Goal: Task Accomplishment & Management: Use online tool/utility

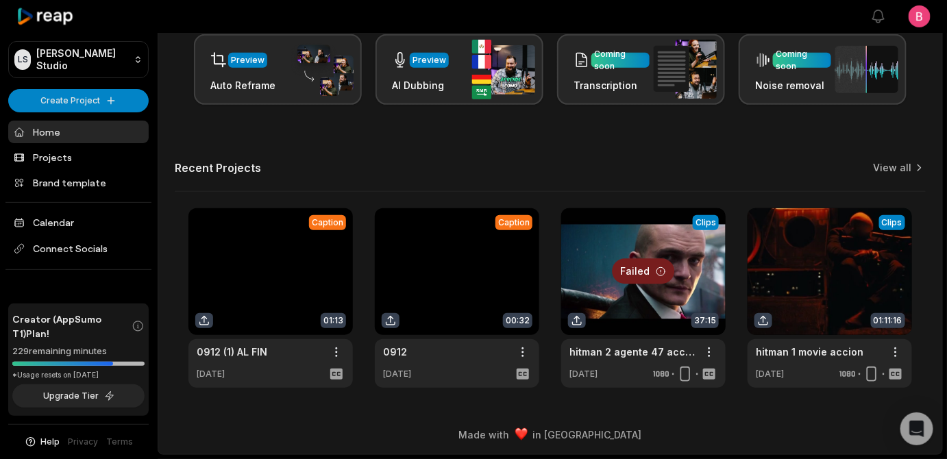
scroll to position [453, 0]
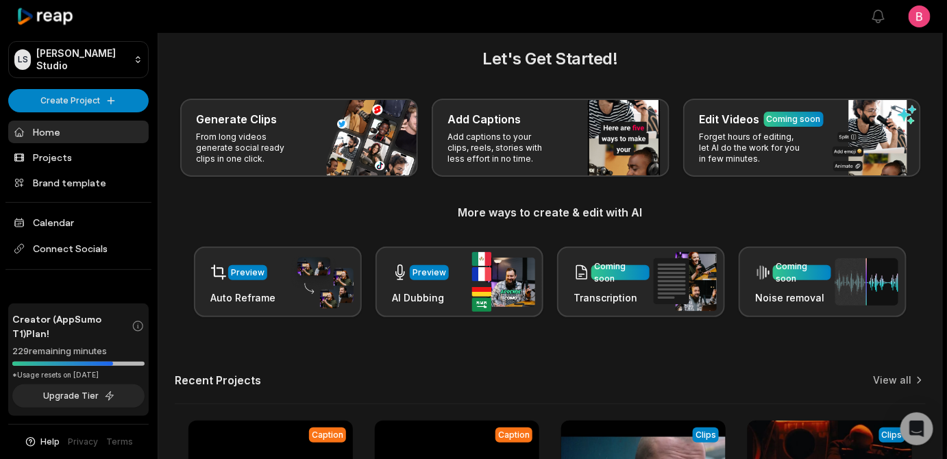
click at [243, 177] on div "Generate Clips From long videos generate social ready clips in one click. Add C…" at bounding box center [550, 138] width 751 height 78
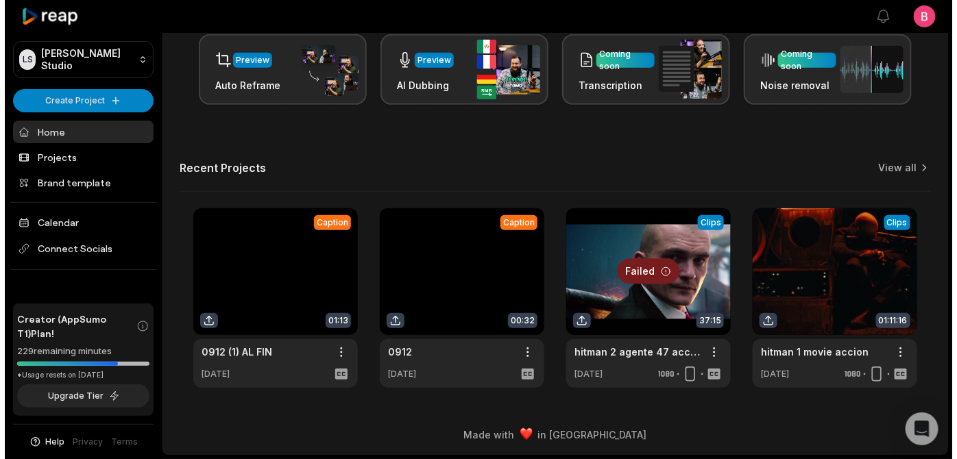
scroll to position [453, 0]
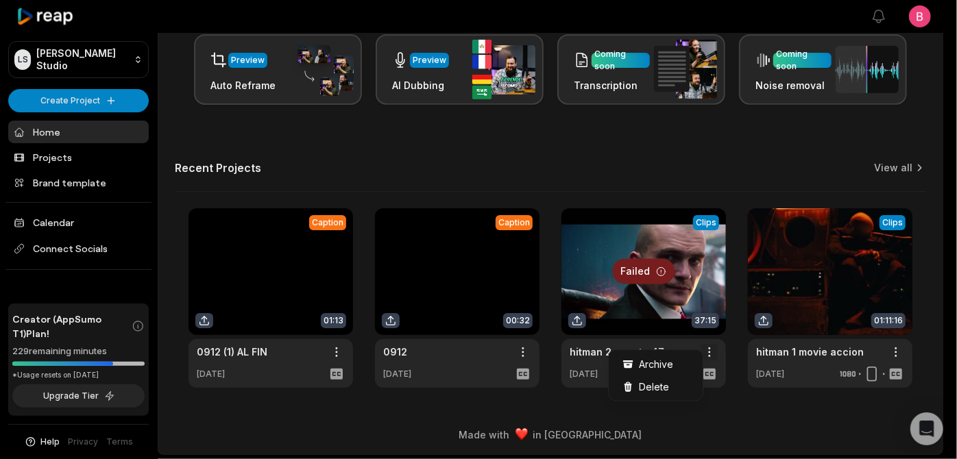
click at [708, 234] on html "LS Logan's Studio Create Project Home Projects Brand template Calendar Connect …" at bounding box center [478, 4] width 957 height 459
click at [656, 394] on span "Delete" at bounding box center [654, 387] width 30 height 14
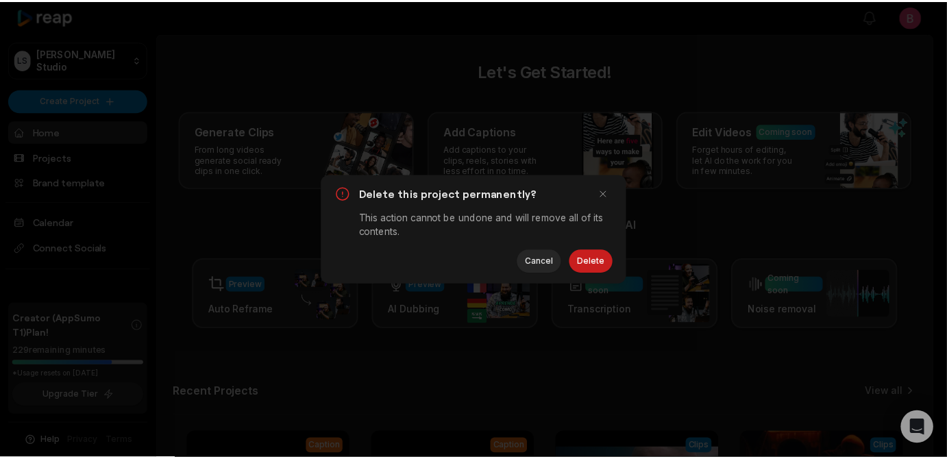
scroll to position [0, 0]
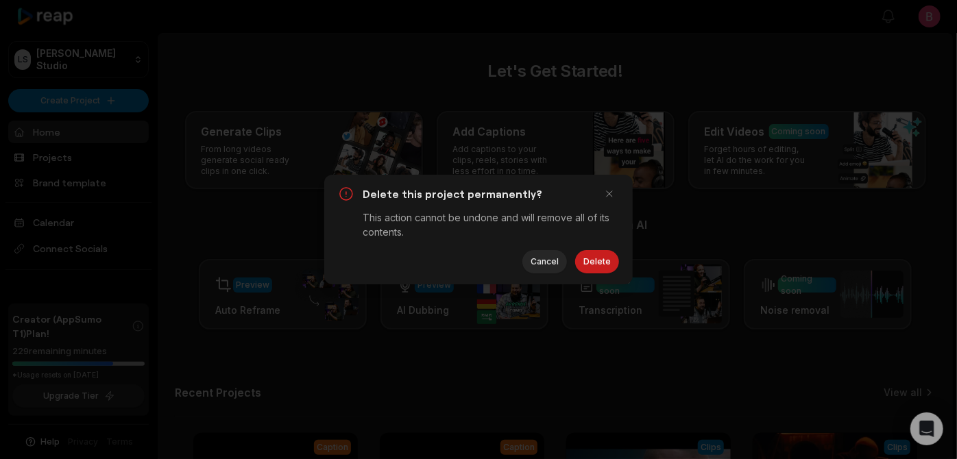
click at [616, 280] on div "Delete this project permanently? This action cannot be undone and will remove a…" at bounding box center [478, 230] width 308 height 110
click at [601, 271] on button "Delete" at bounding box center [597, 261] width 44 height 23
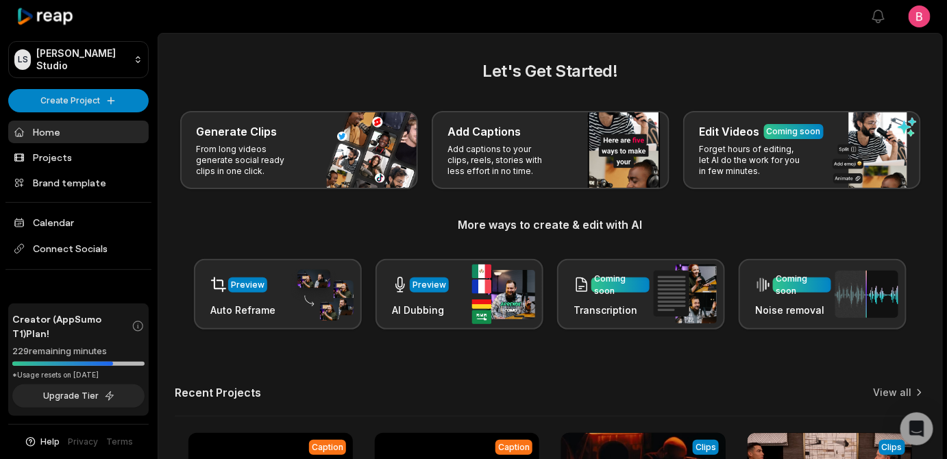
scroll to position [453, 0]
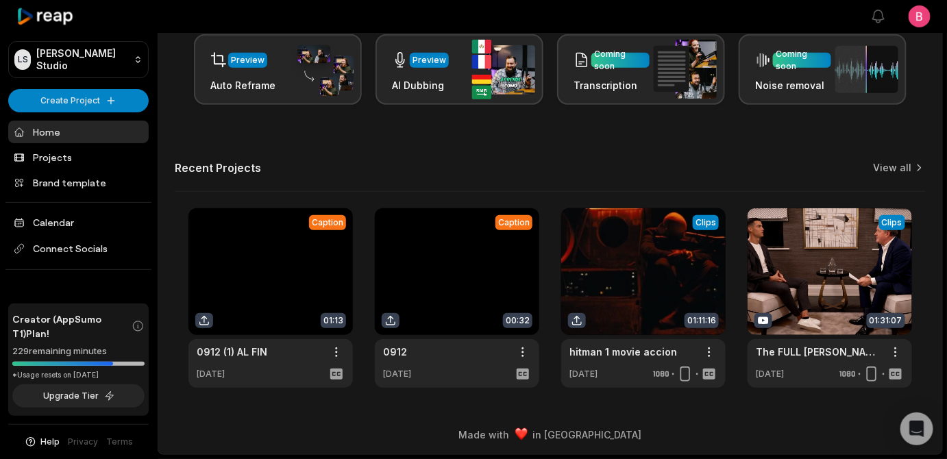
click at [448, 260] on link at bounding box center [457, 298] width 165 height 180
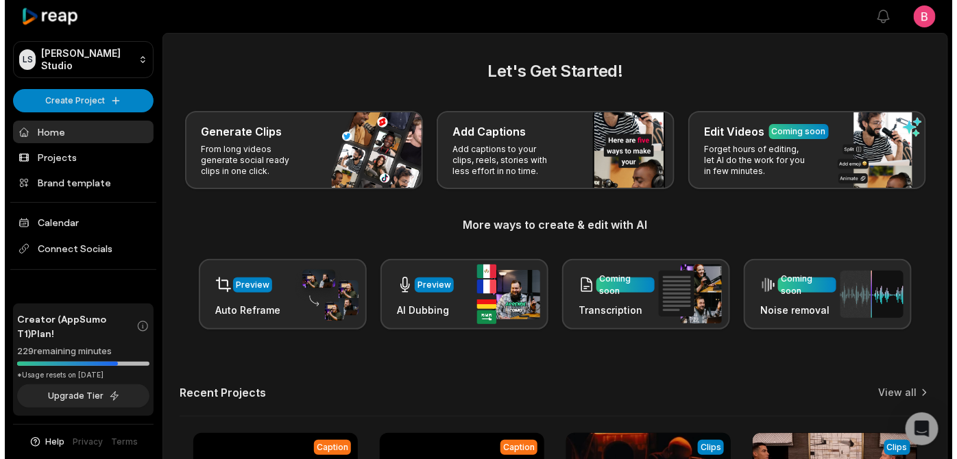
scroll to position [453, 0]
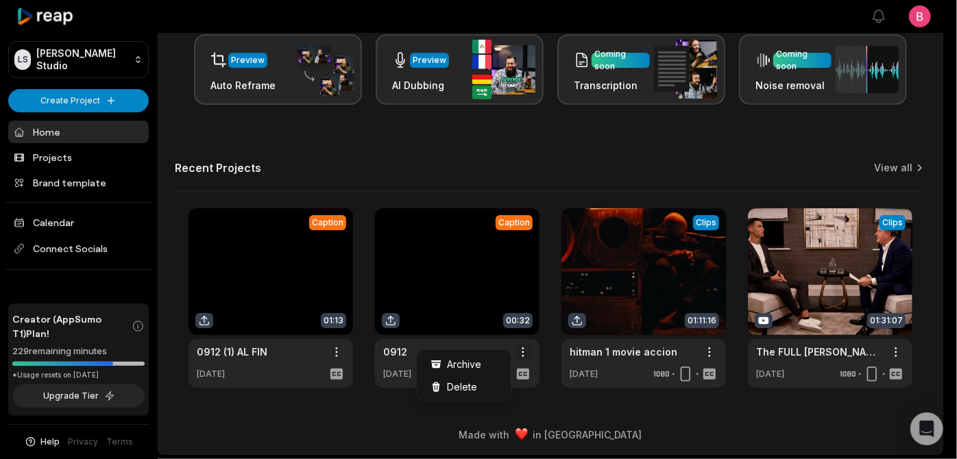
click at [519, 234] on html "LS Logan's Studio Create Project Home Projects Brand template Calendar Connect …" at bounding box center [478, 4] width 957 height 459
click at [502, 398] on div "Delete" at bounding box center [464, 387] width 88 height 23
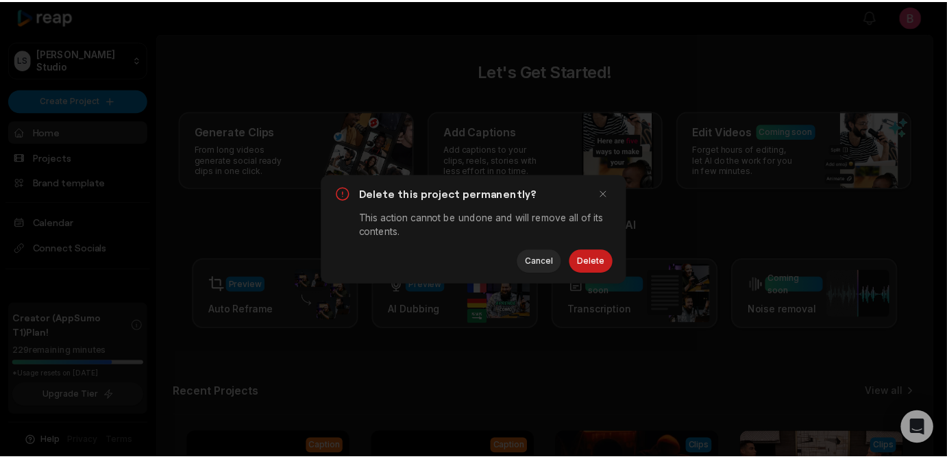
scroll to position [0, 0]
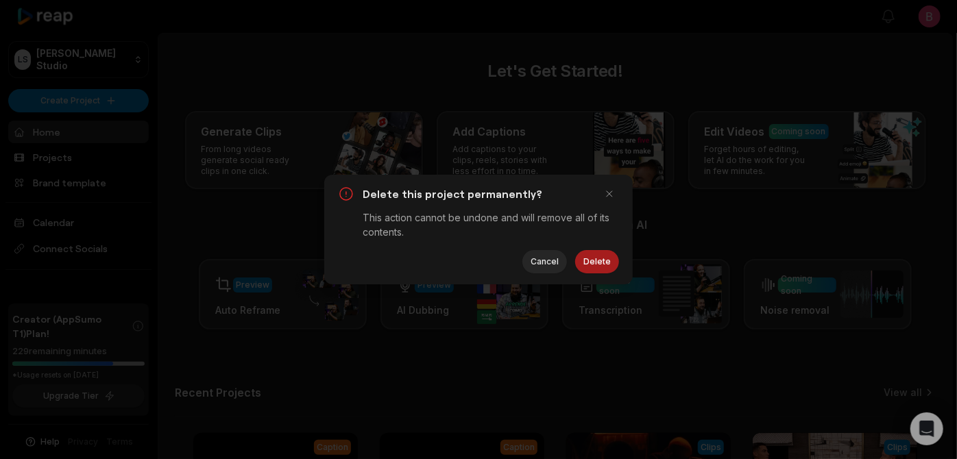
click at [579, 274] on button "Delete" at bounding box center [597, 261] width 44 height 23
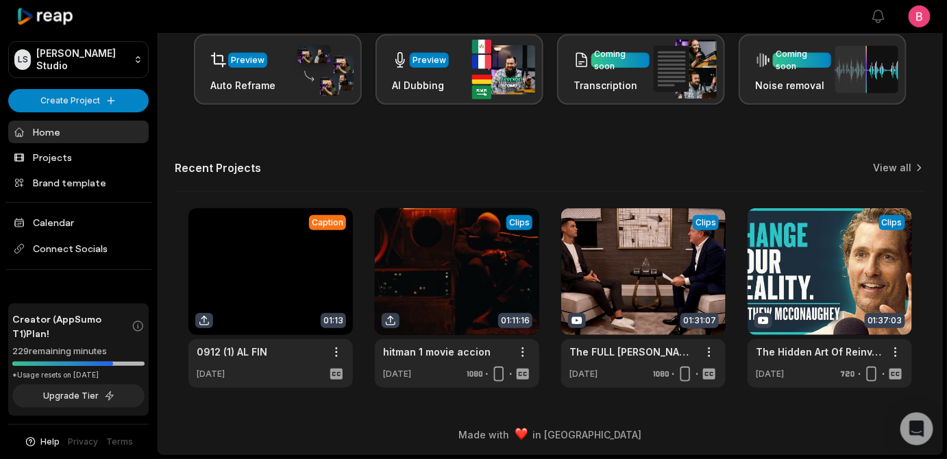
scroll to position [453, 0]
click at [163, 344] on div "Let's Get Started! Generate Clips From long videos generate social ready clips …" at bounding box center [550, 111] width 784 height 554
click at [627, 119] on div "Let's Get Started! Generate Clips From long videos generate social ready clips …" at bounding box center [550, 111] width 784 height 554
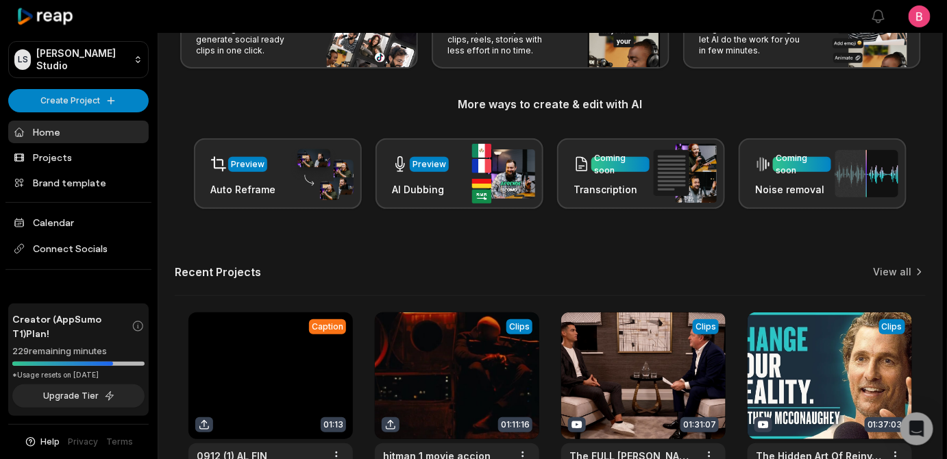
scroll to position [0, 0]
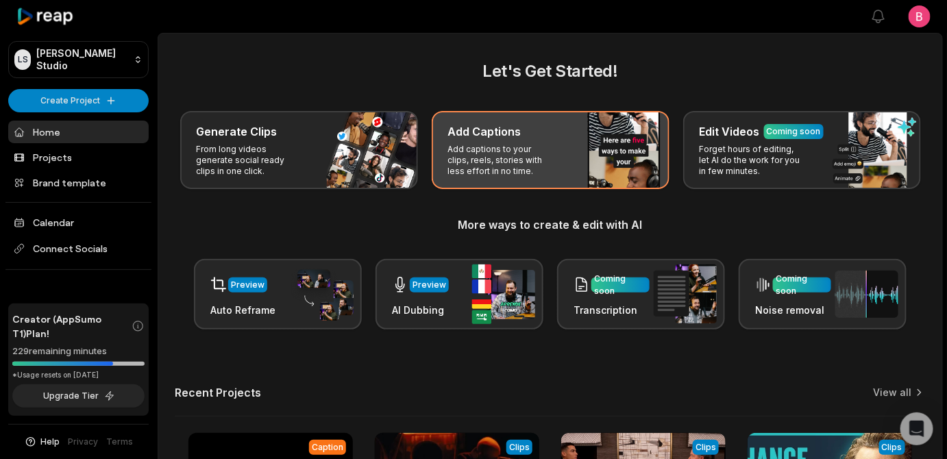
click at [670, 176] on div "Add Captions Add captions to your clips, reels, stories with less effort in no …" at bounding box center [551, 150] width 238 height 78
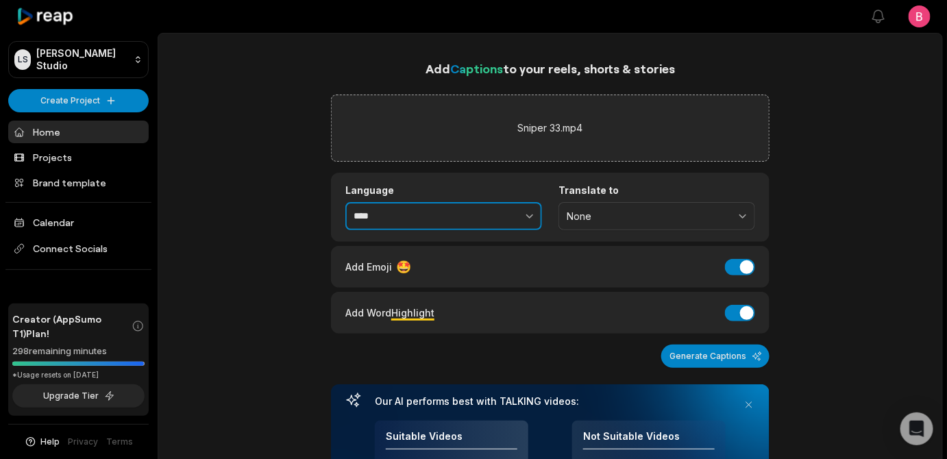
click at [537, 231] on button "button" at bounding box center [500, 216] width 84 height 29
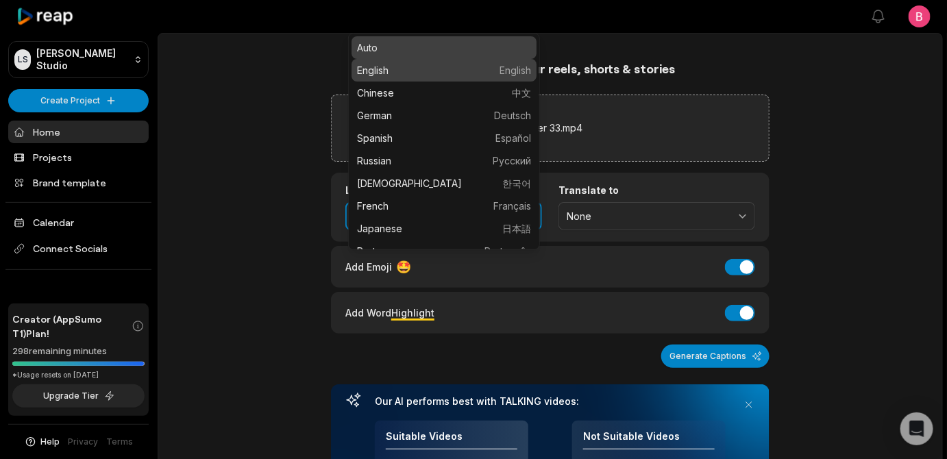
type input "*******"
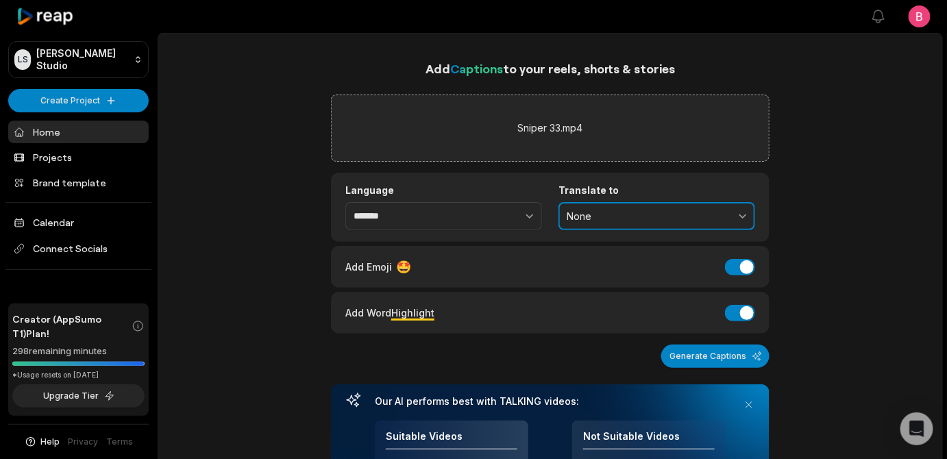
click at [711, 223] on span "None" at bounding box center [647, 216] width 161 height 12
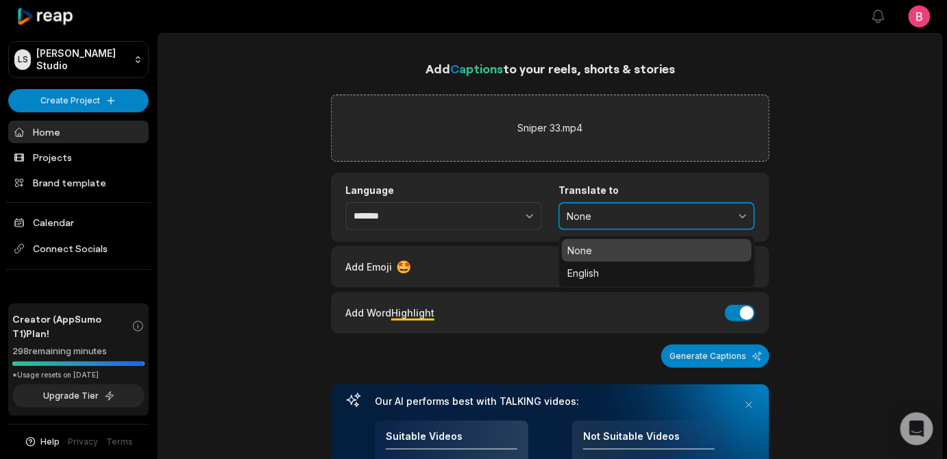
click at [711, 223] on span "None" at bounding box center [647, 216] width 161 height 12
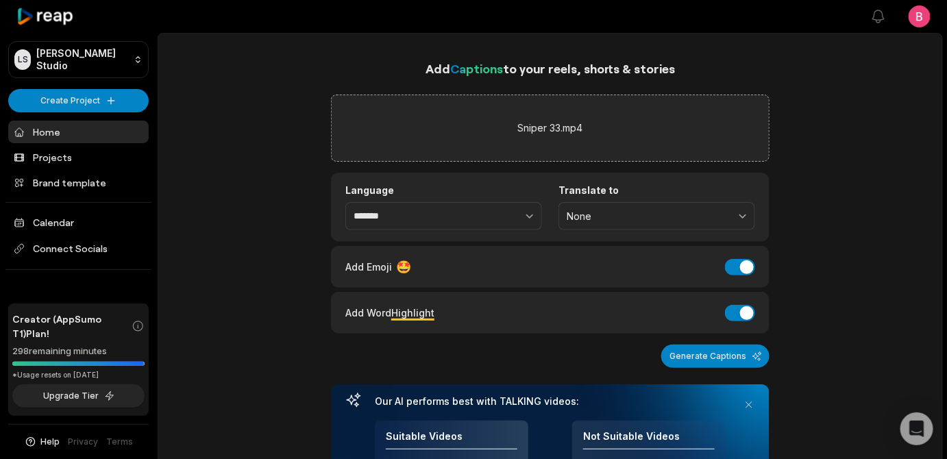
click at [849, 268] on div "Add Captions to your reels, shorts & stories Sniper 33.mp4 Language ******* Tra…" at bounding box center [550, 459] width 784 height 800
click at [729, 368] on button "Generate Captions" at bounding box center [716, 356] width 108 height 23
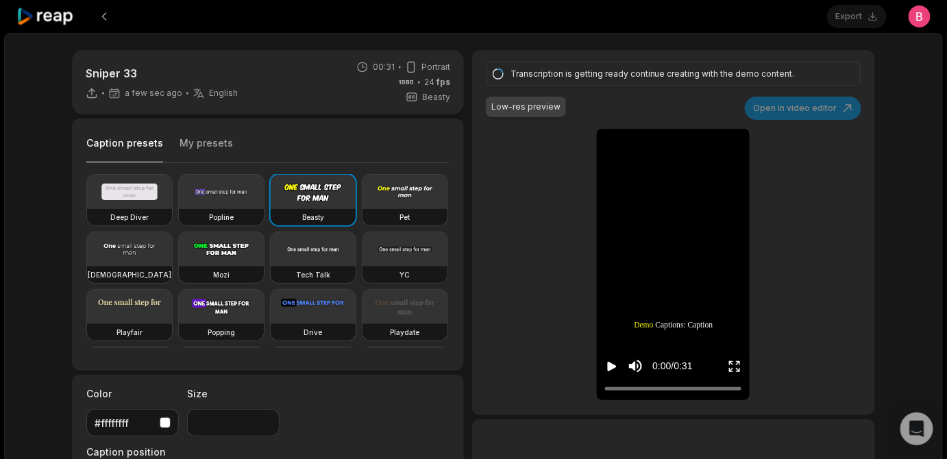
scroll to position [166, 0]
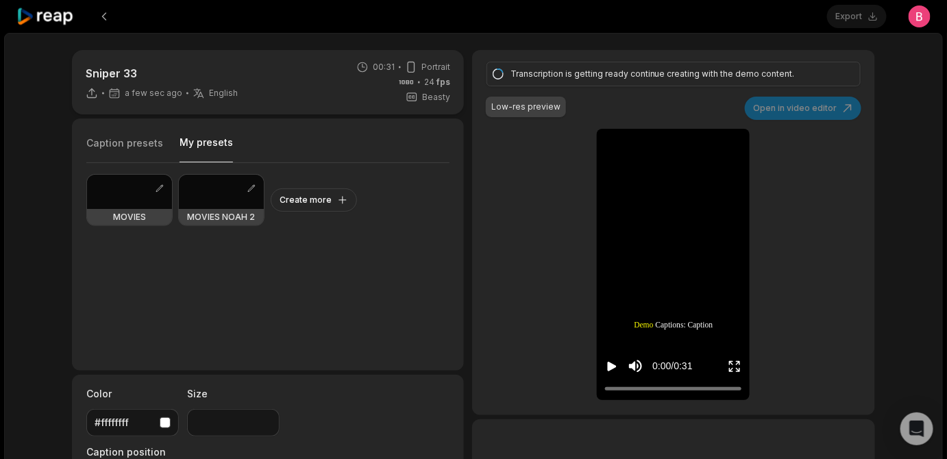
click at [233, 162] on button "My presets" at bounding box center [206, 149] width 53 height 27
click at [232, 209] on div at bounding box center [221, 192] width 85 height 34
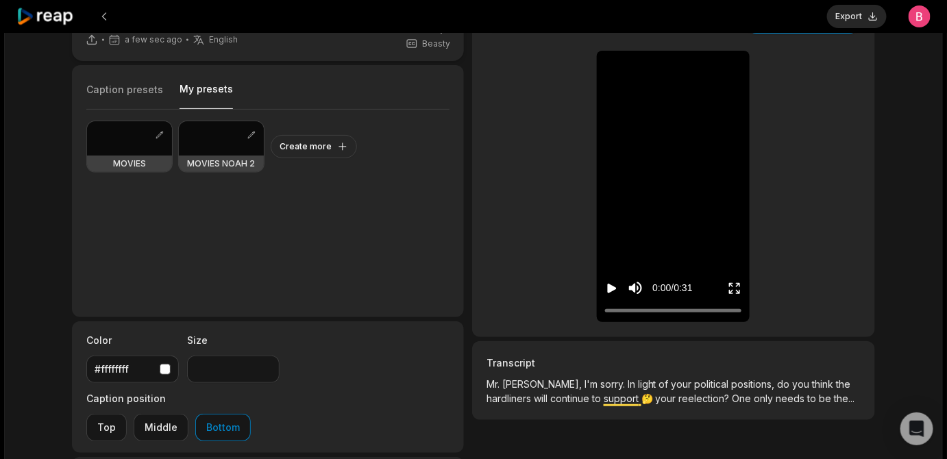
scroll to position [56, 0]
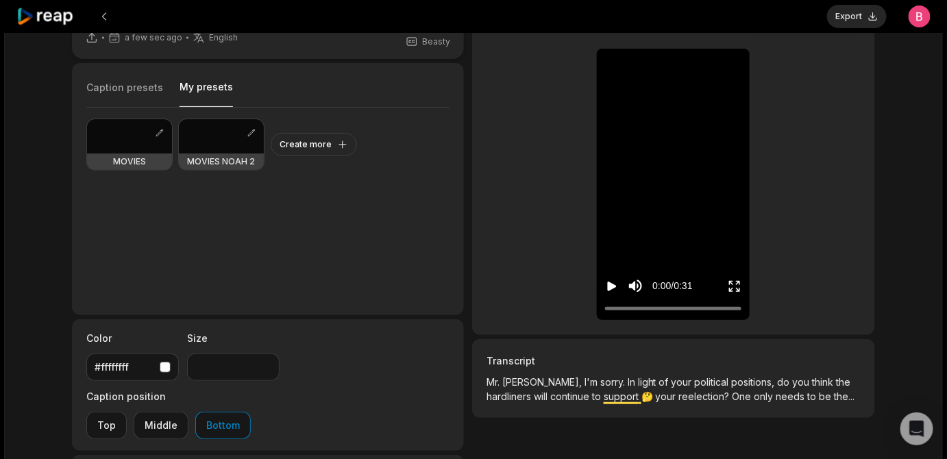
click at [612, 291] on icon "Play video" at bounding box center [612, 287] width 9 height 10
click at [256, 154] on div at bounding box center [221, 136] width 85 height 34
type input "**"
click at [636, 313] on div at bounding box center [673, 308] width 136 height 9
click at [631, 313] on div at bounding box center [673, 308] width 136 height 9
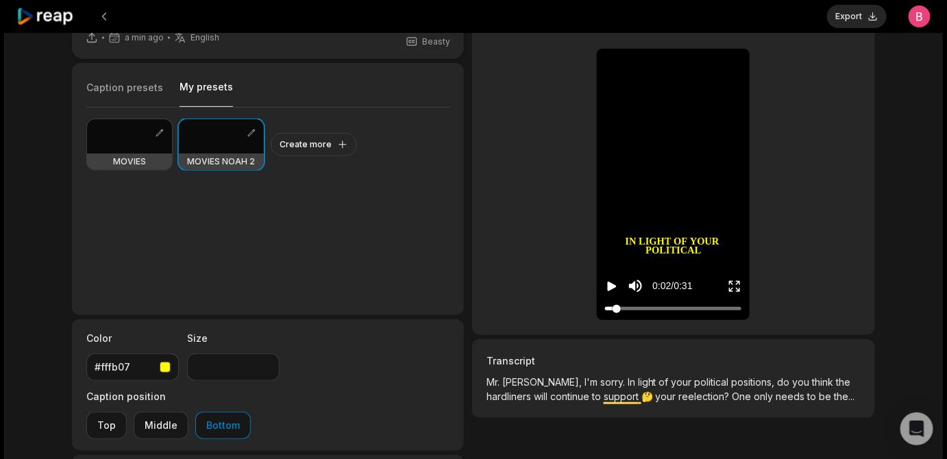
click at [616, 313] on div at bounding box center [673, 308] width 136 height 9
click at [679, 402] on span "your" at bounding box center [667, 397] width 23 height 12
click at [733, 402] on span "reelection?" at bounding box center [705, 397] width 53 height 12
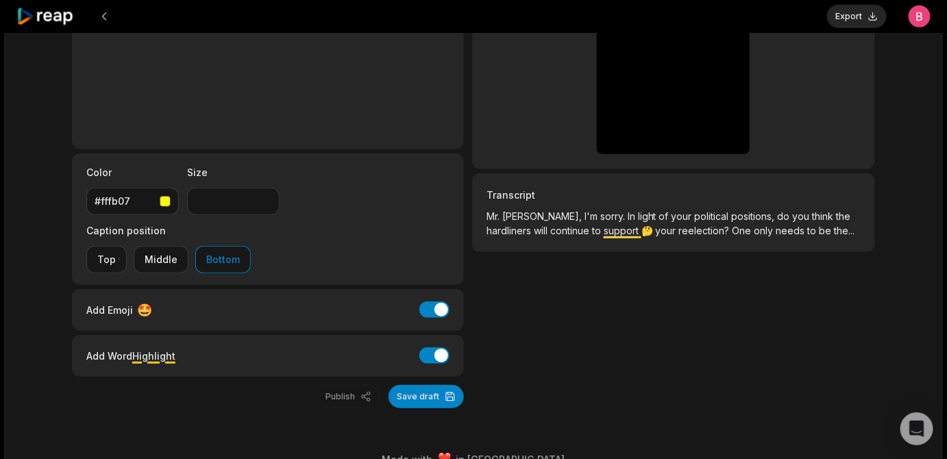
click at [534, 237] on span "hardliners" at bounding box center [510, 231] width 47 height 12
drag, startPoint x: 581, startPoint y: 263, endPoint x: 504, endPoint y: 391, distance: 149.8
click at [504, 391] on div "Low-res preview Open in video editor Mr Belikov, I'm sorry In light of your pol…" at bounding box center [673, 119] width 403 height 580
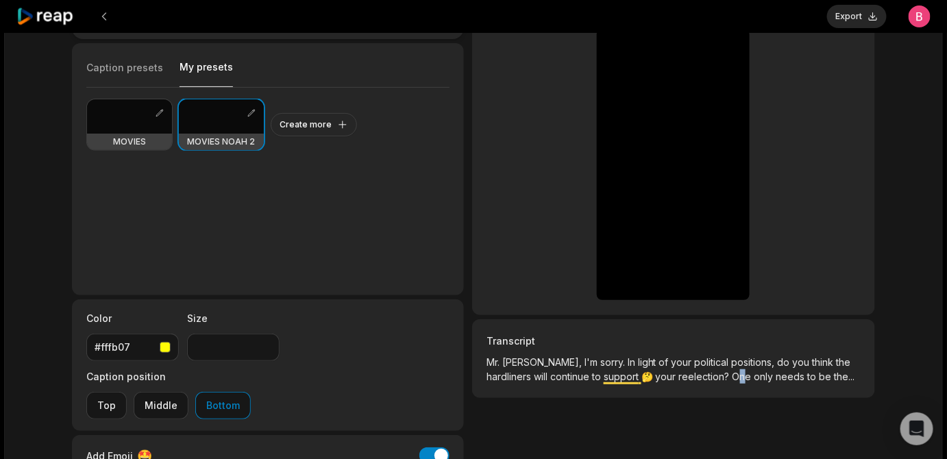
scroll to position [82, 0]
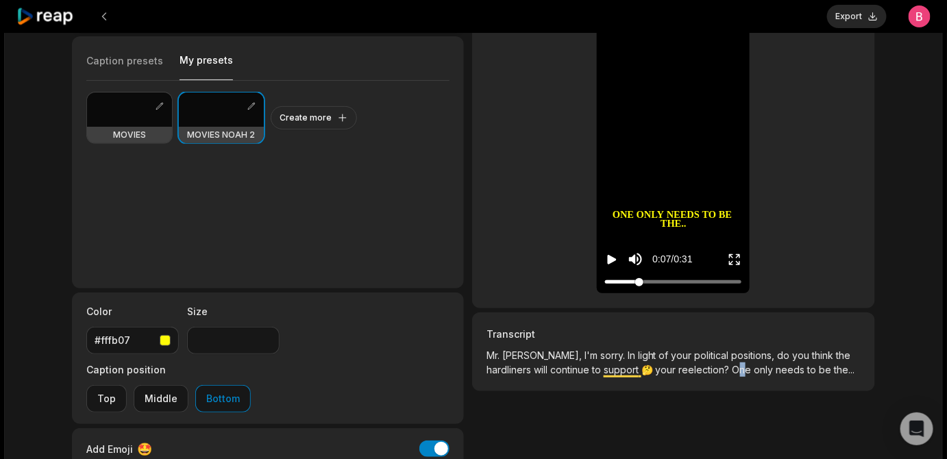
click at [638, 287] on div at bounding box center [673, 282] width 136 height 9
click at [623, 287] on div at bounding box center [673, 282] width 136 height 9
click at [614, 287] on div at bounding box center [673, 282] width 136 height 9
click at [611, 287] on div at bounding box center [673, 282] width 136 height 9
click at [639, 217] on input "Change volume" at bounding box center [637, 213] width 3 height 69
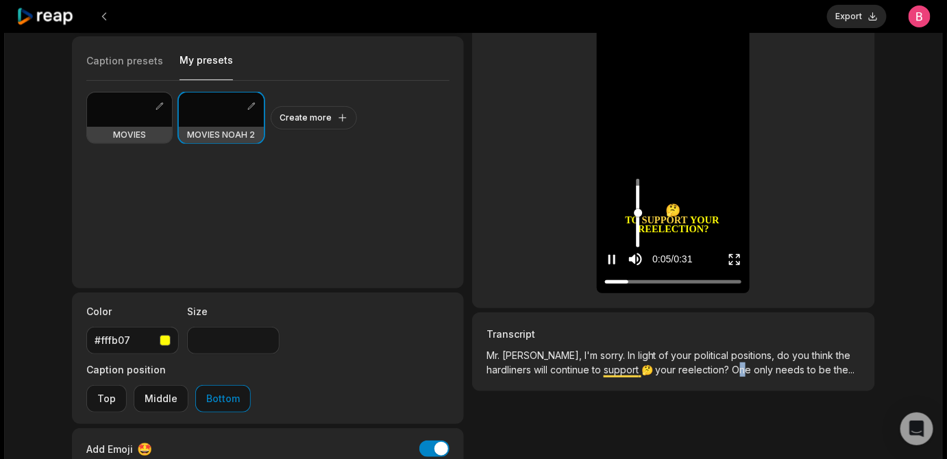
type input "*"
drag, startPoint x: 640, startPoint y: 204, endPoint x: 638, endPoint y: 186, distance: 17.3
click at [638, 186] on input "Change volume" at bounding box center [637, 213] width 3 height 69
click at [611, 287] on div at bounding box center [673, 282] width 136 height 9
click at [607, 287] on div at bounding box center [673, 282] width 136 height 9
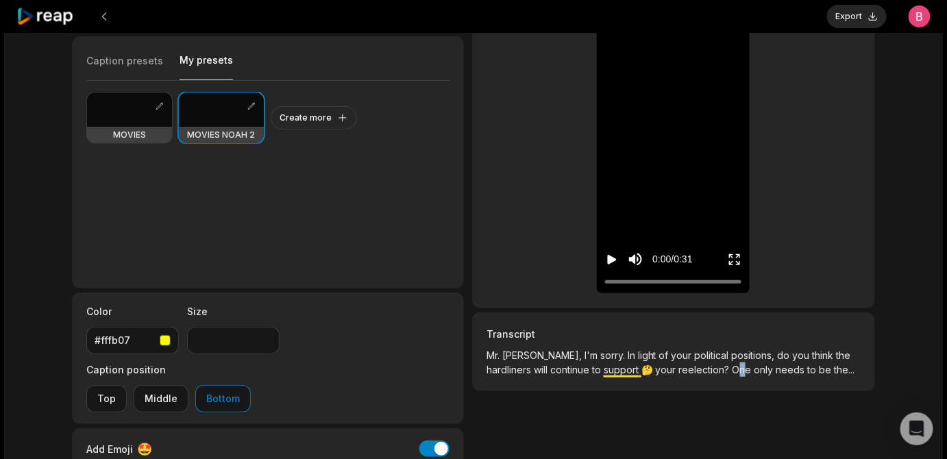
click at [601, 293] on div "0:00 / 0:31" at bounding box center [673, 256] width 153 height 74
click at [612, 265] on icon "Play video" at bounding box center [612, 260] width 9 height 10
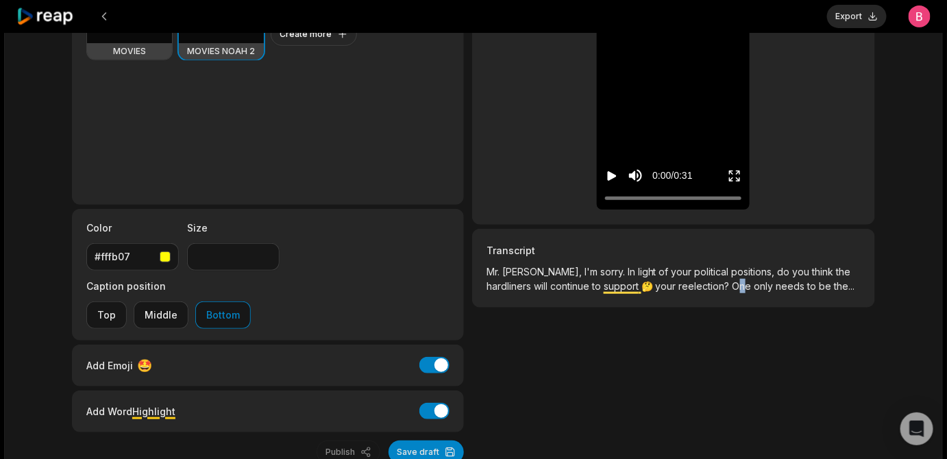
scroll to position [0, 0]
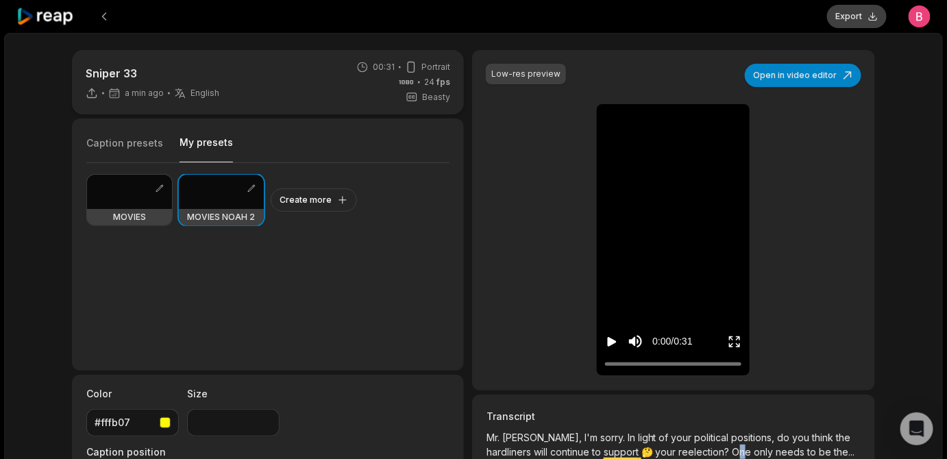
click at [827, 21] on button "Export" at bounding box center [857, 16] width 60 height 23
click at [605, 349] on icon "Play video" at bounding box center [612, 342] width 14 height 14
click at [813, 20] on button "Download" at bounding box center [850, 16] width 74 height 23
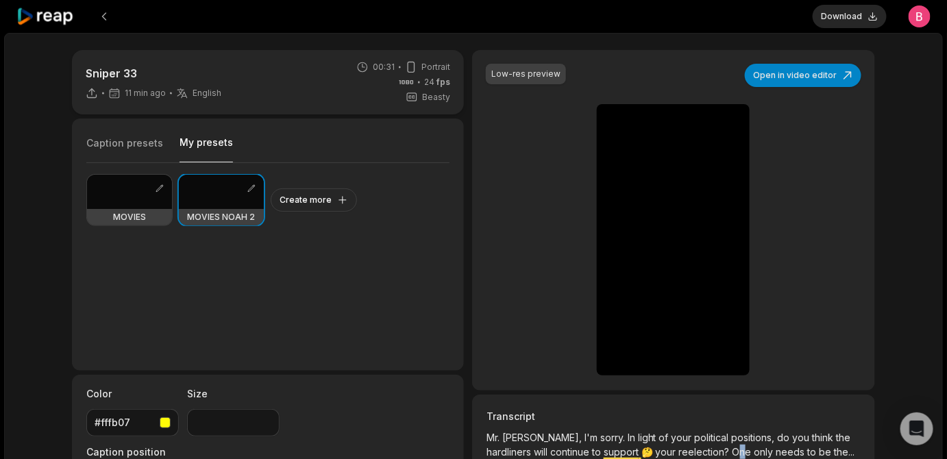
click at [49, 22] on icon at bounding box center [45, 17] width 58 height 19
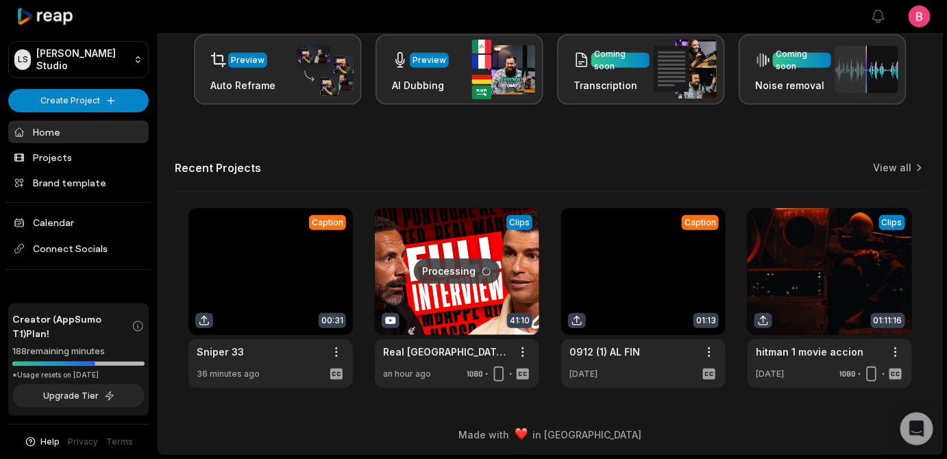
scroll to position [453, 0]
